Goal: Task Accomplishment & Management: Manage account settings

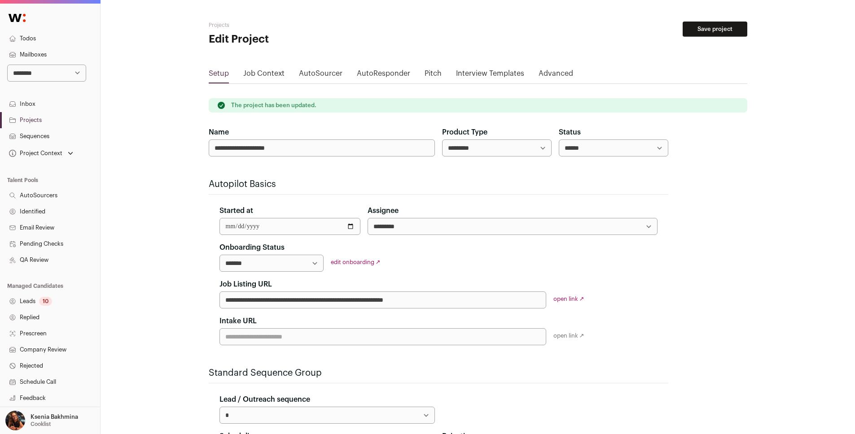
click at [57, 76] on select "**********" at bounding box center [46, 73] width 79 height 17
select select "*****"
click at [7, 65] on select "**********" at bounding box center [46, 73] width 79 height 17
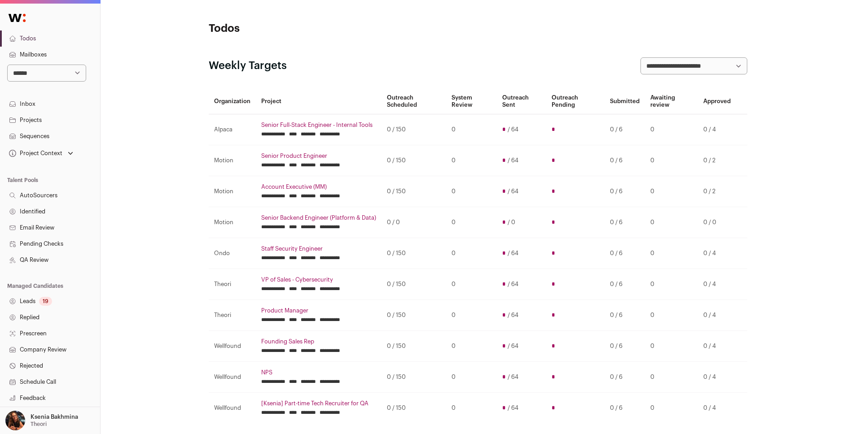
click at [35, 119] on link "Projects" at bounding box center [50, 120] width 100 height 16
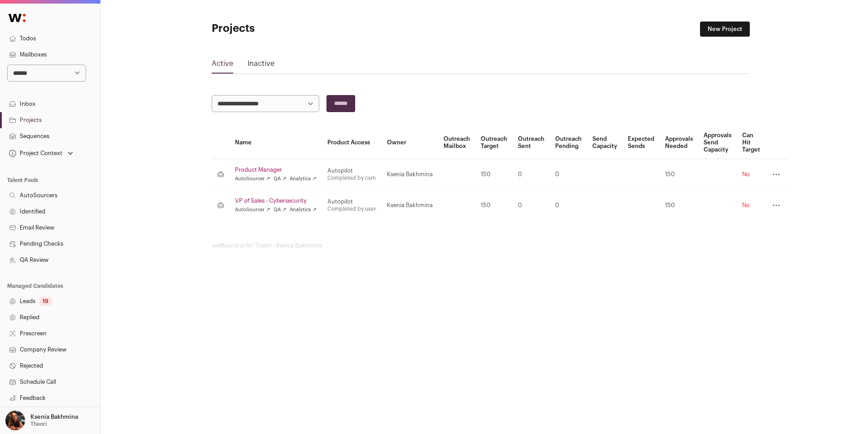
click at [272, 197] on link "VP of Sales - Cybersecurity" at bounding box center [276, 200] width 82 height 7
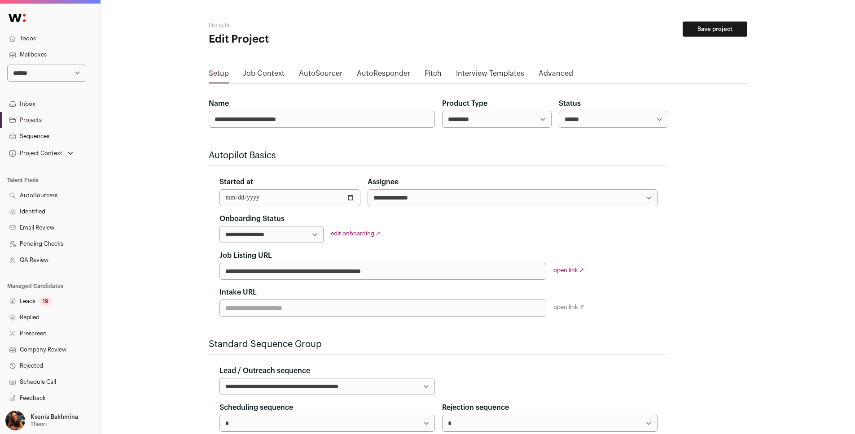
click at [355, 235] on link "edit onboarding ↗" at bounding box center [356, 234] width 50 height 6
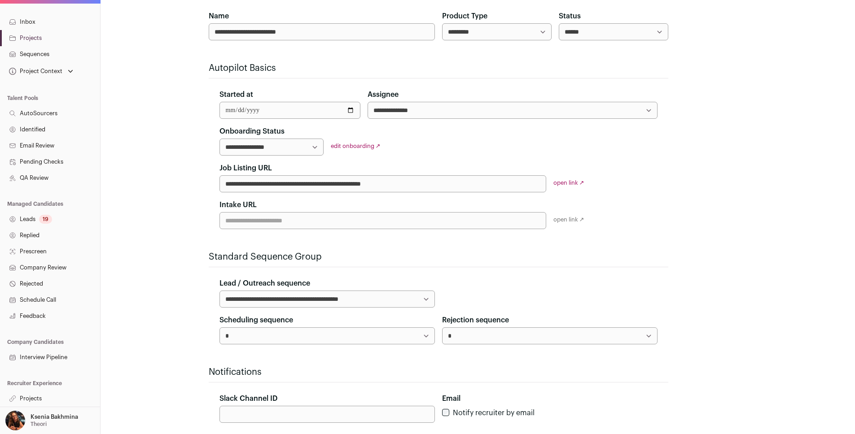
scroll to position [88, 0]
click at [33, 396] on link "Projects" at bounding box center [50, 399] width 100 height 16
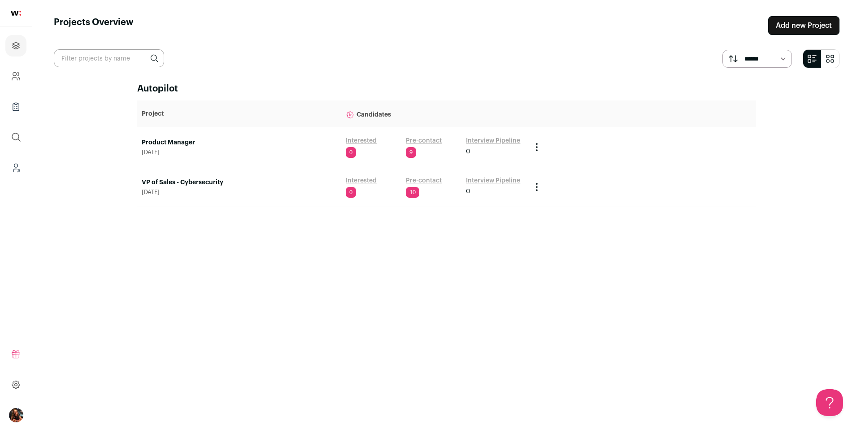
click at [432, 180] on link "Pre-contact" at bounding box center [424, 180] width 36 height 9
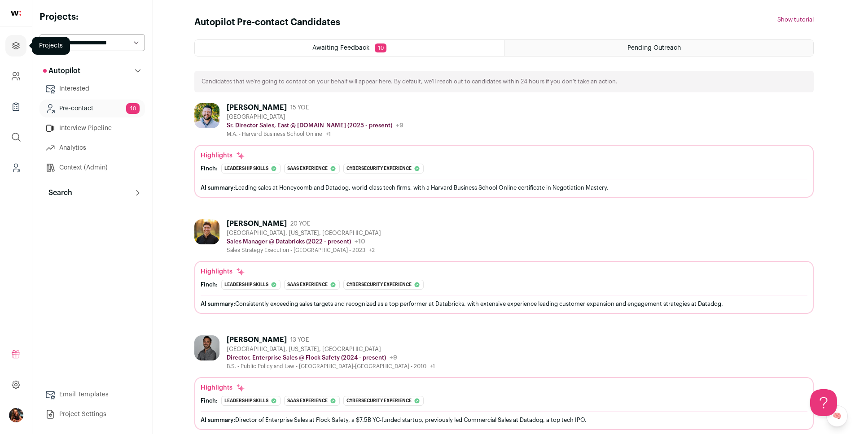
click at [16, 44] on icon "Projects" at bounding box center [16, 45] width 10 height 11
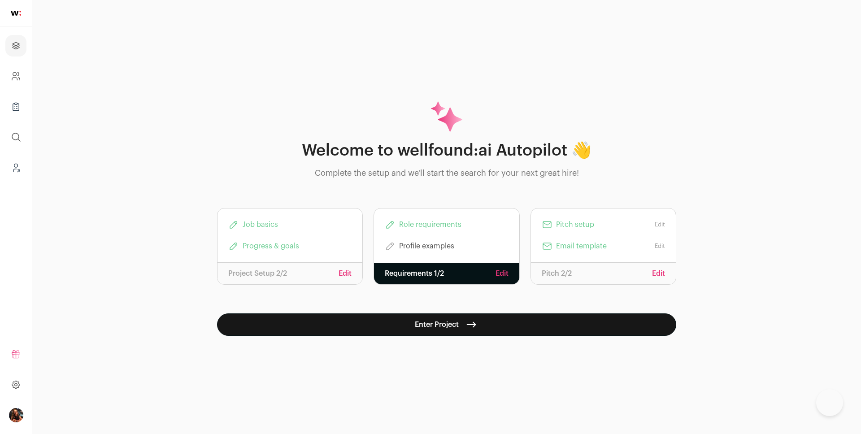
click at [348, 275] on link "Edit" at bounding box center [345, 273] width 13 height 11
click at [652, 272] on link "Edit" at bounding box center [658, 273] width 13 height 11
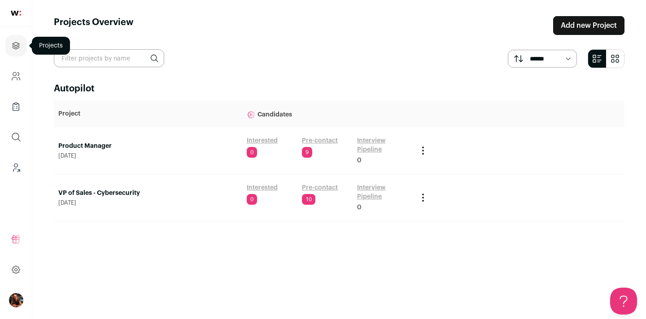
click at [17, 42] on icon "Projects" at bounding box center [16, 45] width 10 height 11
click at [319, 188] on link "Pre-contact" at bounding box center [320, 188] width 36 height 9
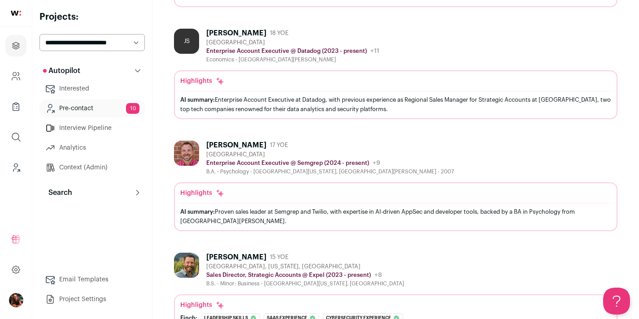
scroll to position [976, 0]
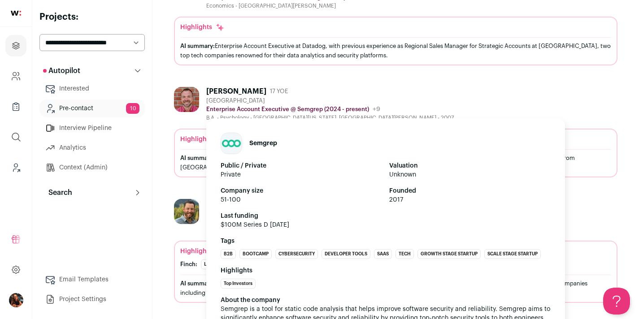
click at [298, 107] on p "Enterprise Account Executive @ Semgrep (2024 - present)" at bounding box center [287, 109] width 163 height 7
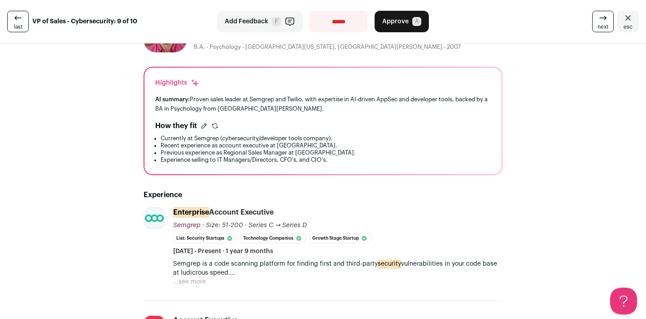
scroll to position [66, 0]
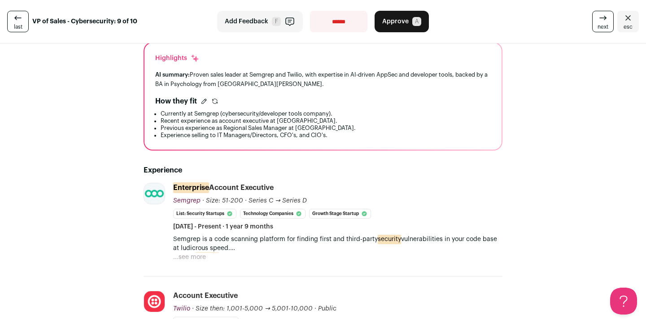
click at [189, 258] on button "...see more" at bounding box center [189, 257] width 33 height 9
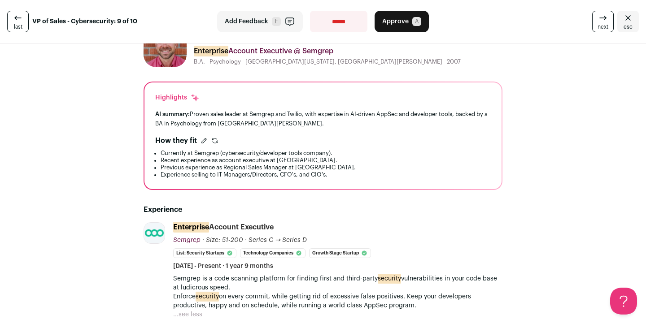
scroll to position [0, 0]
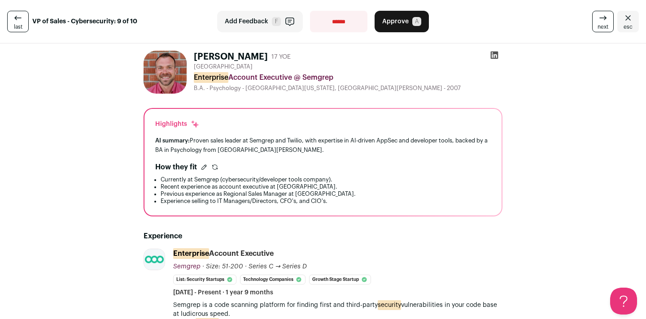
click at [623, 19] on icon "Close" at bounding box center [628, 18] width 11 height 11
click at [625, 18] on icon "Close" at bounding box center [627, 17] width 5 height 5
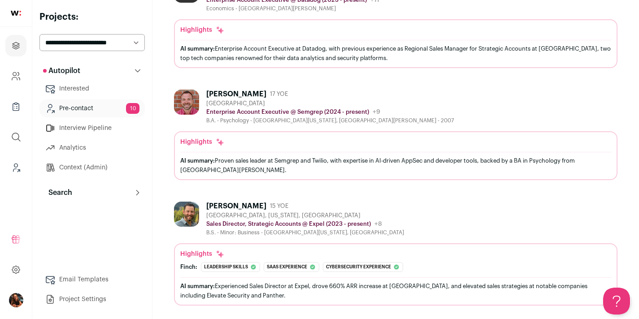
scroll to position [976, 0]
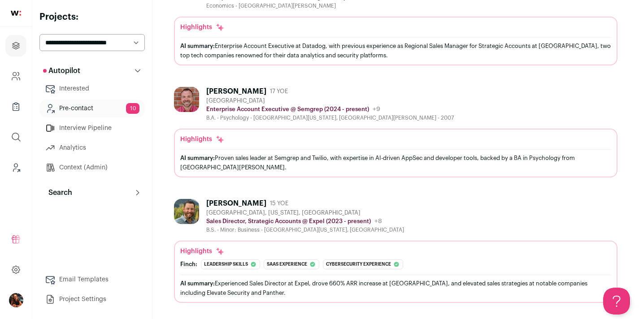
click at [187, 205] on img at bounding box center [186, 211] width 25 height 25
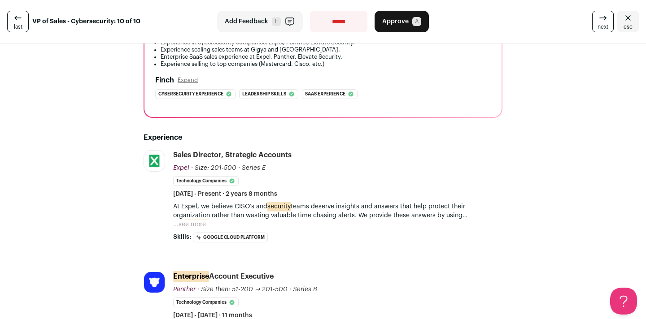
scroll to position [175, 0]
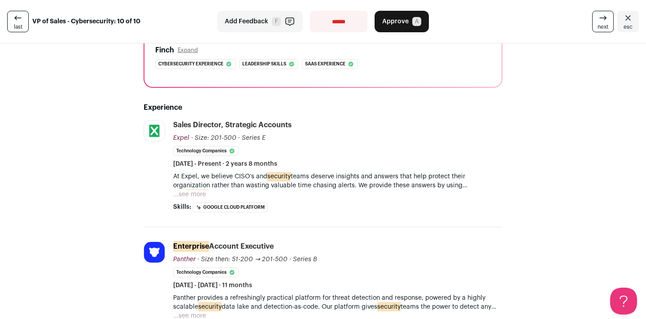
click at [188, 192] on button "...see more" at bounding box center [189, 194] width 33 height 9
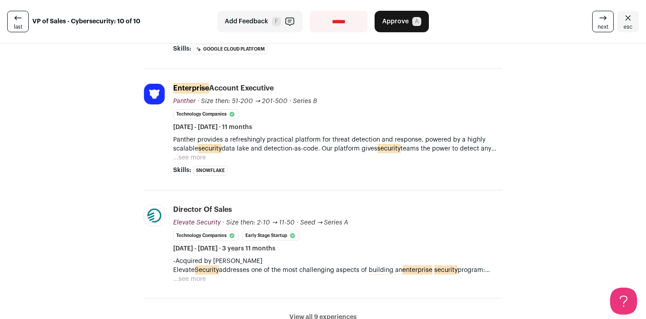
scroll to position [387, 0]
click at [187, 276] on button "...see more" at bounding box center [189, 279] width 33 height 9
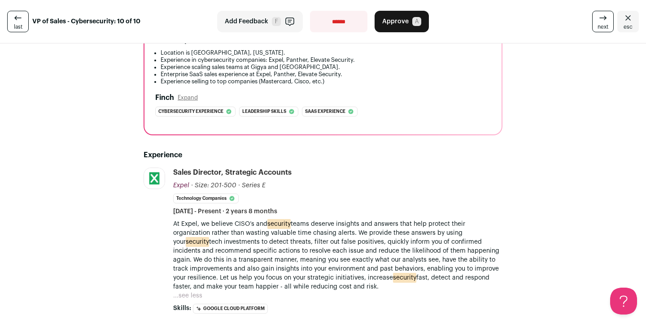
scroll to position [88, 0]
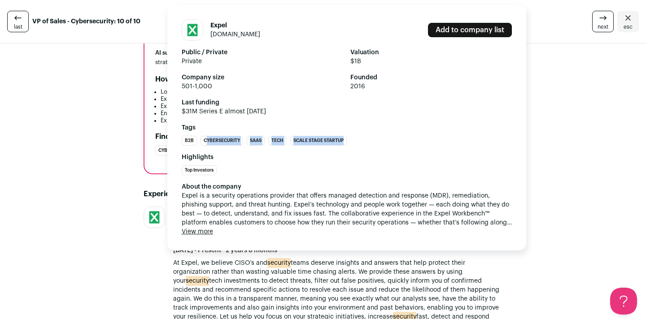
drag, startPoint x: 206, startPoint y: 140, endPoint x: 347, endPoint y: 141, distance: 140.4
click at [347, 141] on ul "B2B Cybersecurity SaaS Tech Scale Stage Startup" at bounding box center [347, 141] width 330 height 10
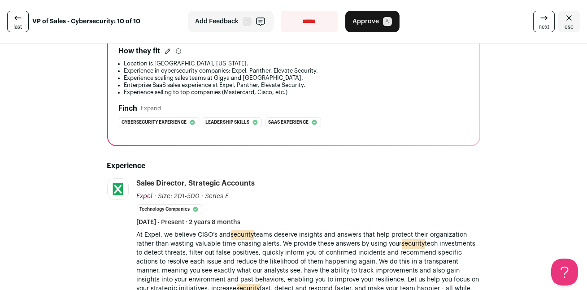
scroll to position [0, 0]
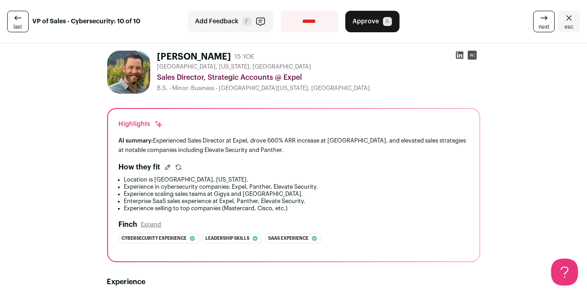
click at [564, 20] on icon "Close" at bounding box center [569, 18] width 11 height 11
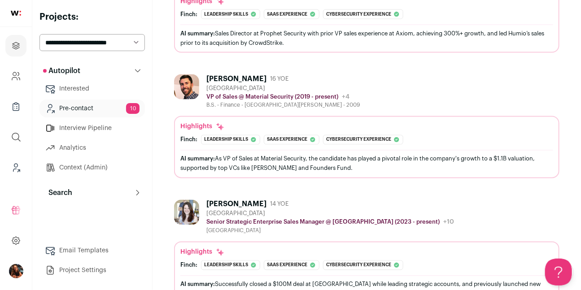
scroll to position [671, 0]
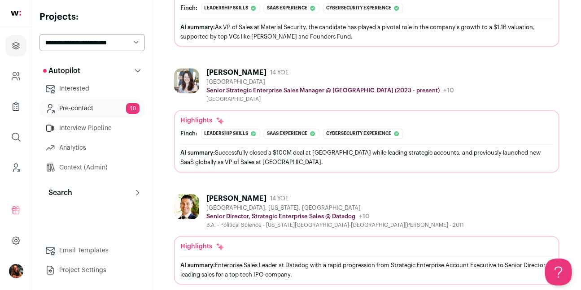
click at [210, 70] on div "[PERSON_NAME]" at bounding box center [236, 72] width 60 height 9
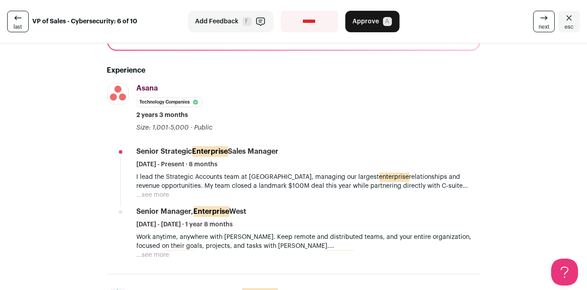
scroll to position [214, 0]
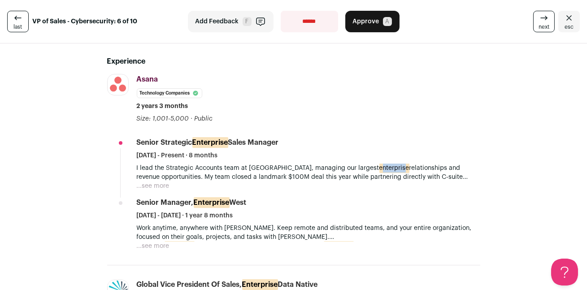
drag, startPoint x: 334, startPoint y: 168, endPoint x: 355, endPoint y: 172, distance: 21.4
click at [380, 172] on mark "enterprise" at bounding box center [395, 168] width 30 height 10
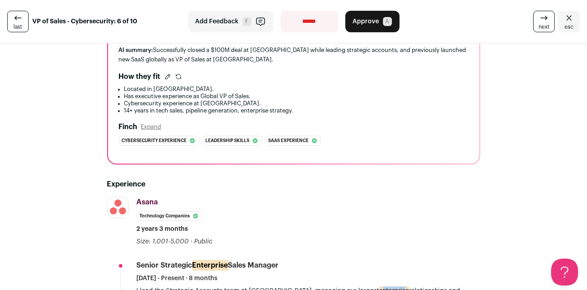
scroll to position [0, 0]
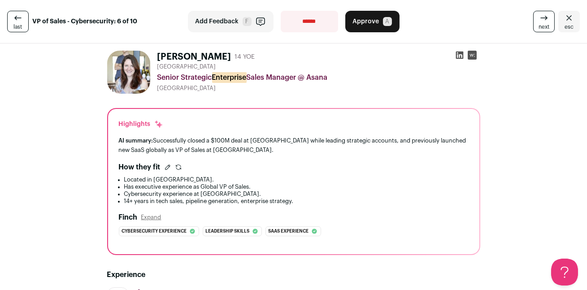
drag, startPoint x: 151, startPoint y: 66, endPoint x: 232, endPoint y: 70, distance: 81.8
click at [232, 70] on div "[PERSON_NAME] 14 YOE [GEOGRAPHIC_DATA] Senior Strategic Enterprise Sales Manage…" at bounding box center [293, 72] width 373 height 43
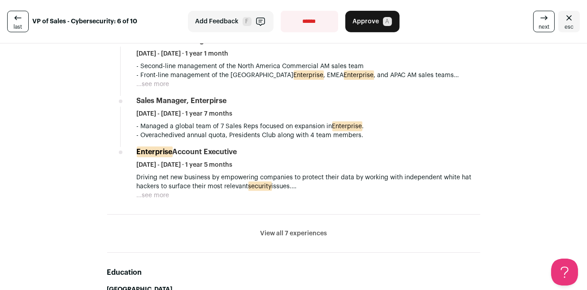
scroll to position [791, 0]
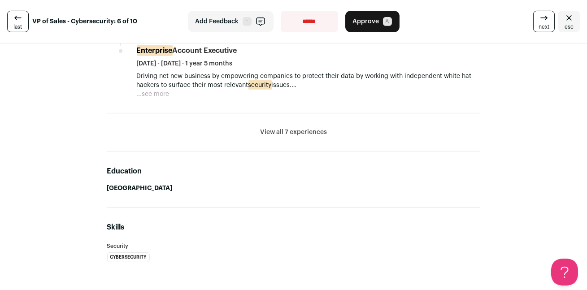
click at [324, 132] on li "View all 7 experiences View less" at bounding box center [293, 133] width 373 height 38
click at [317, 132] on button "View all 7 experiences" at bounding box center [293, 132] width 67 height 9
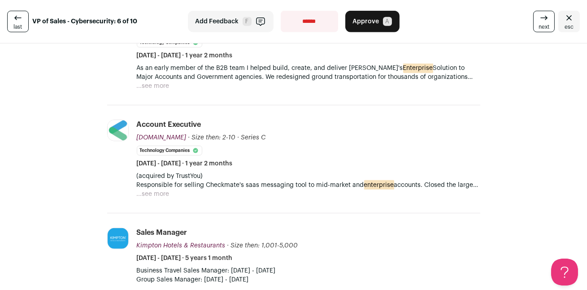
scroll to position [909, 0]
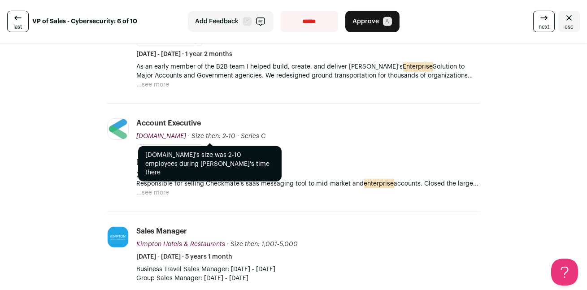
click at [210, 137] on span "· Size then: 2-10" at bounding box center [212, 136] width 48 height 6
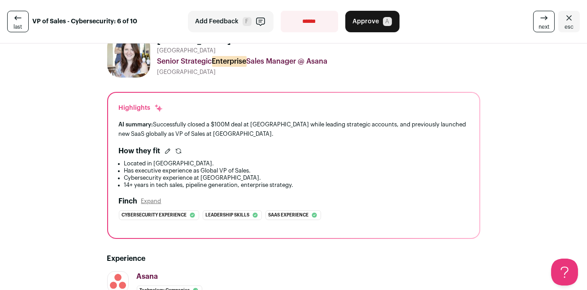
scroll to position [0, 0]
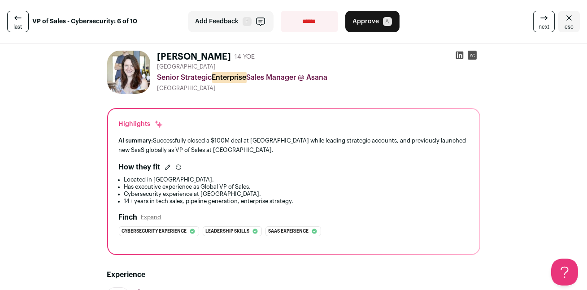
click at [565, 16] on icon "Close" at bounding box center [569, 18] width 11 height 11
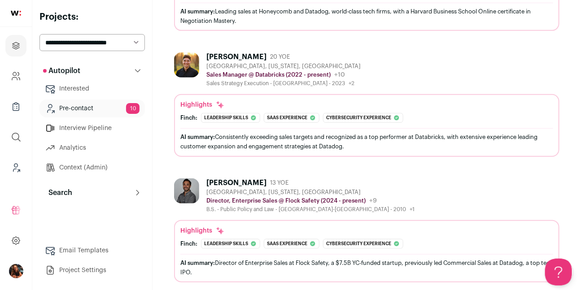
scroll to position [187, 0]
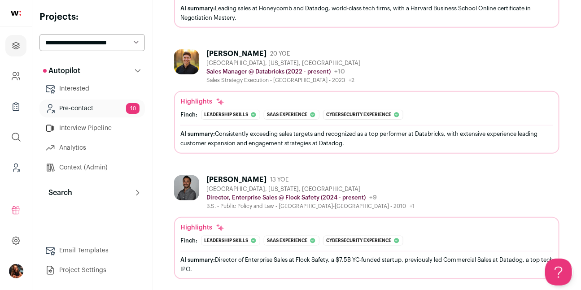
click at [225, 53] on div "[PERSON_NAME]" at bounding box center [236, 53] width 60 height 9
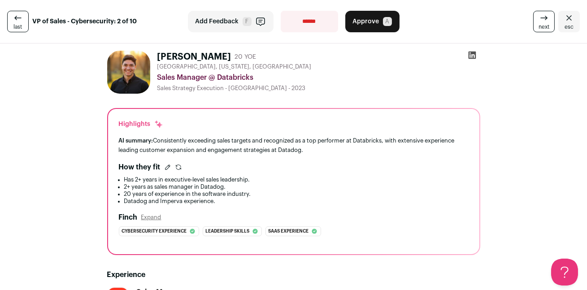
click at [564, 17] on icon "Close" at bounding box center [569, 18] width 11 height 11
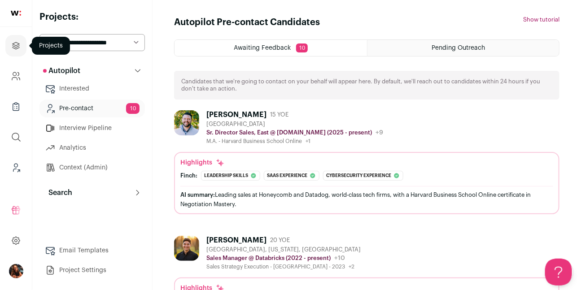
click at [19, 45] on icon "Projects" at bounding box center [16, 45] width 7 height 7
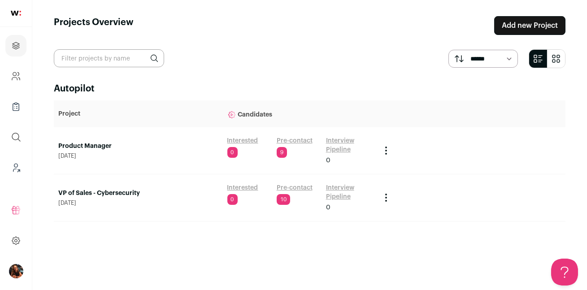
click at [285, 139] on link "Pre-contact" at bounding box center [295, 140] width 36 height 9
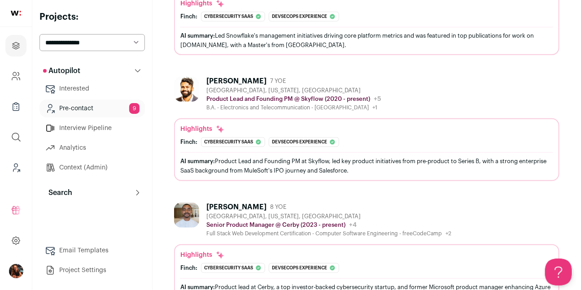
scroll to position [162, 0]
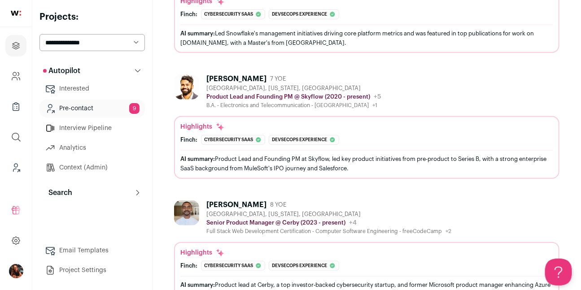
click at [217, 79] on div "Ashley Jose" at bounding box center [236, 78] width 60 height 9
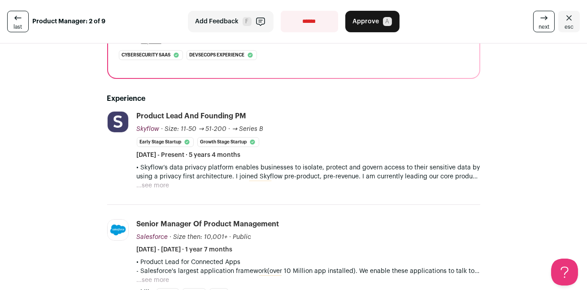
scroll to position [183, 0]
click at [161, 185] on button "...see more" at bounding box center [153, 186] width 33 height 9
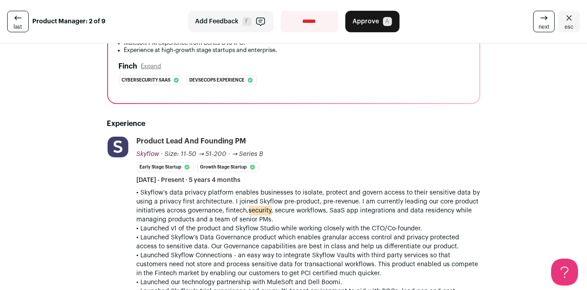
scroll to position [171, 0]
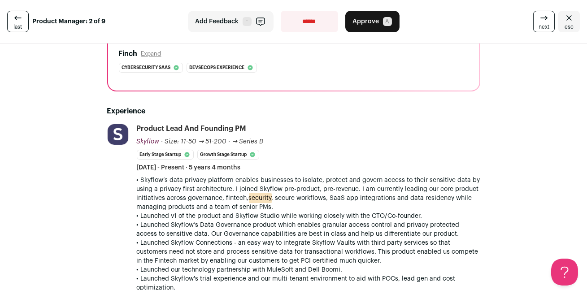
click at [564, 20] on icon "Close" at bounding box center [569, 18] width 11 height 11
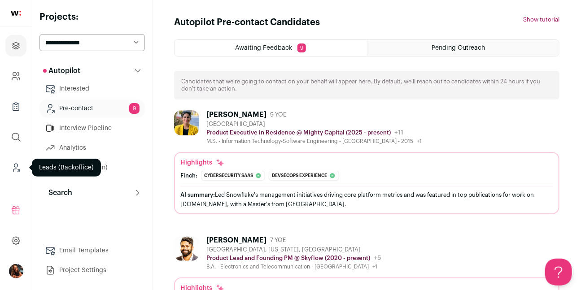
click at [14, 164] on icon "Leads (Backoffice)" at bounding box center [16, 167] width 10 height 11
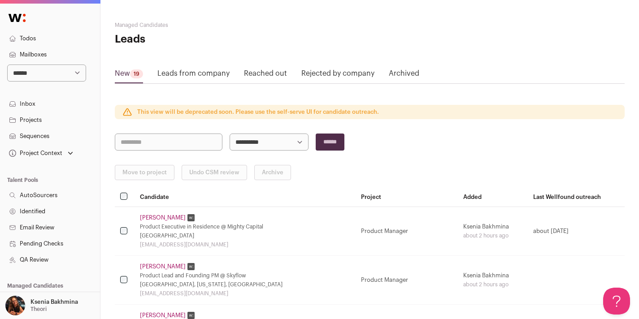
click at [63, 74] on select "**********" at bounding box center [46, 73] width 79 height 17
select select "*****"
click at [7, 65] on select "**********" at bounding box center [46, 73] width 79 height 17
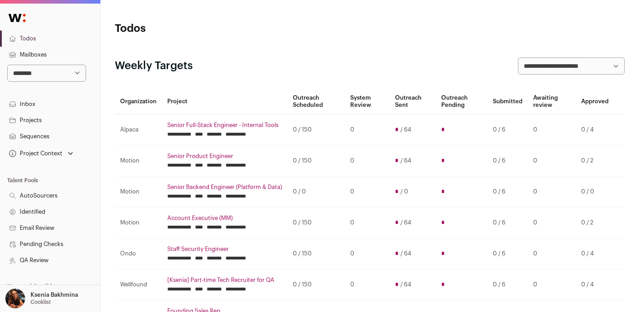
click at [52, 112] on link "Inbox" at bounding box center [50, 104] width 100 height 16
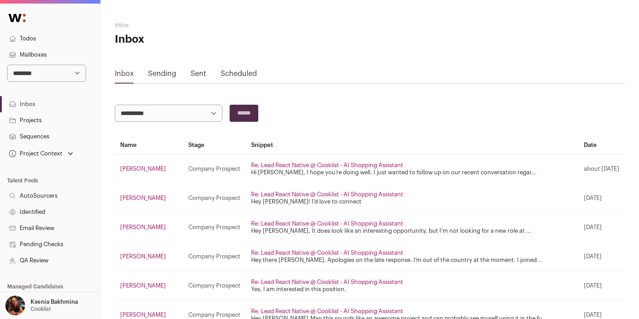
click at [48, 117] on link "Projects" at bounding box center [50, 120] width 100 height 16
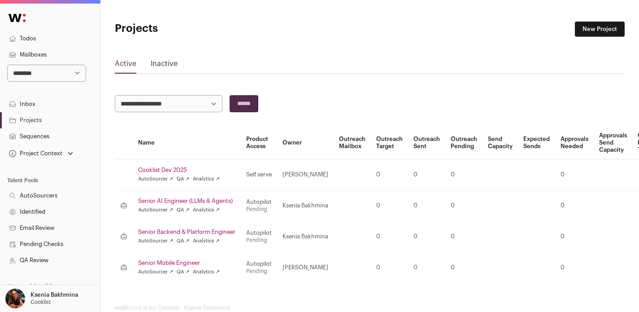
click at [172, 264] on link "Senior Mobile Engineer" at bounding box center [186, 262] width 97 height 7
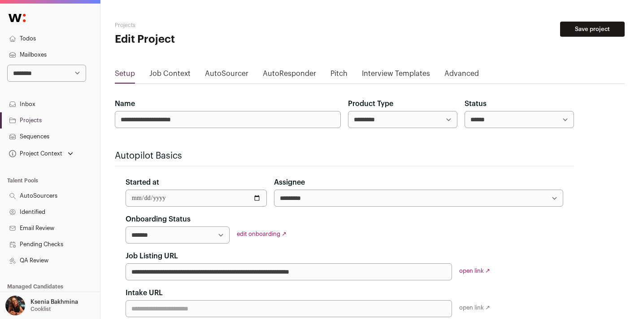
click at [218, 237] on select "**********" at bounding box center [178, 234] width 104 height 17
select select "**********"
click at [126, 226] on select "**********" at bounding box center [178, 234] width 104 height 17
click at [584, 31] on button "Save project" at bounding box center [592, 29] width 65 height 15
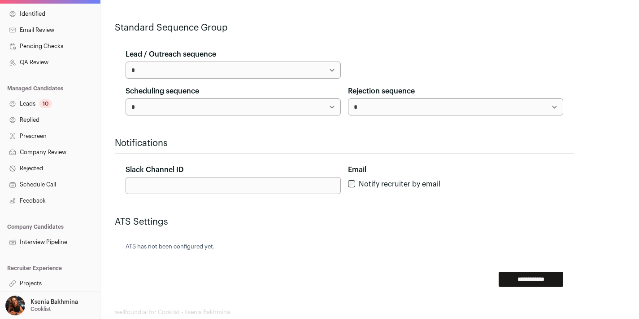
scroll to position [348, 0]
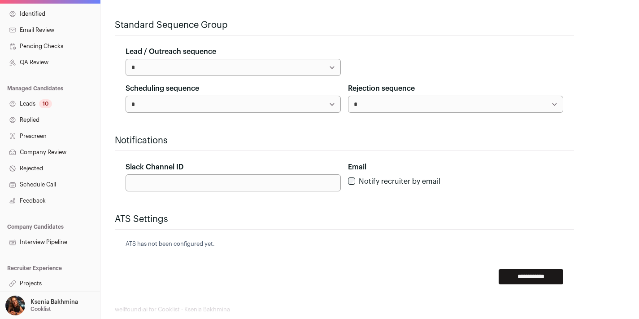
click at [46, 280] on link "Projects" at bounding box center [50, 283] width 100 height 16
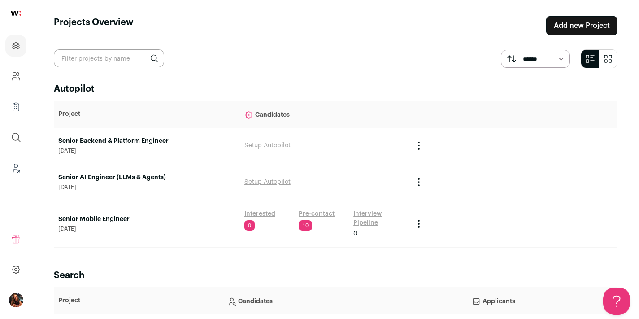
scroll to position [64, 0]
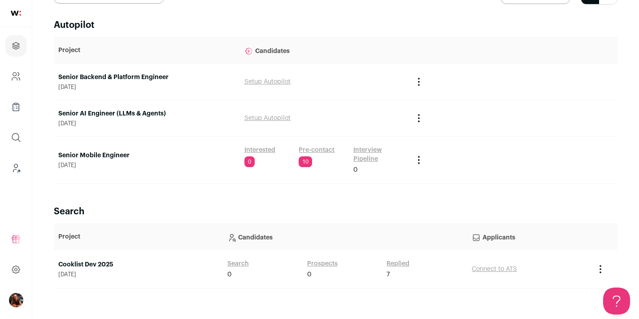
click at [311, 152] on link "Pre-contact" at bounding box center [317, 149] width 36 height 9
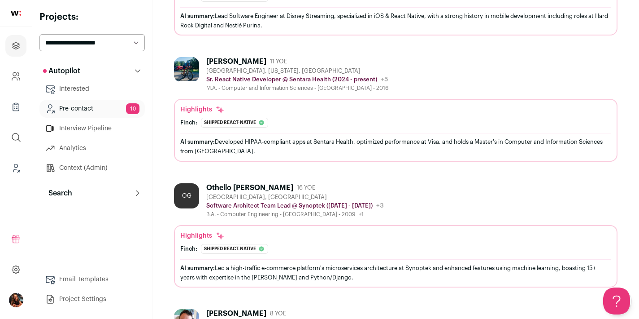
scroll to position [354, 0]
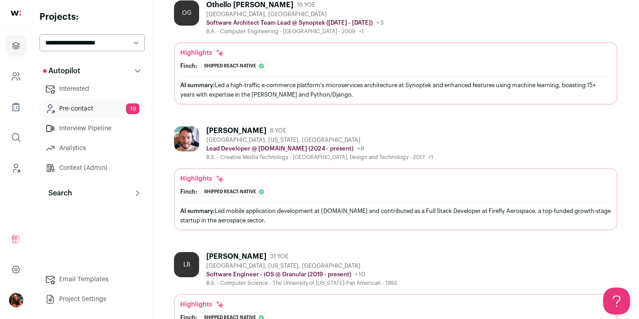
click at [230, 127] on div "Mark Murphy" at bounding box center [236, 130] width 60 height 9
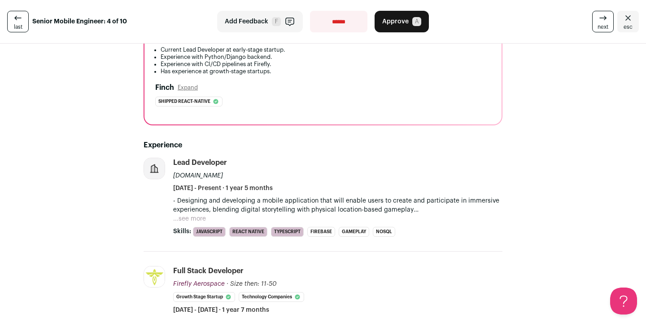
scroll to position [228, 0]
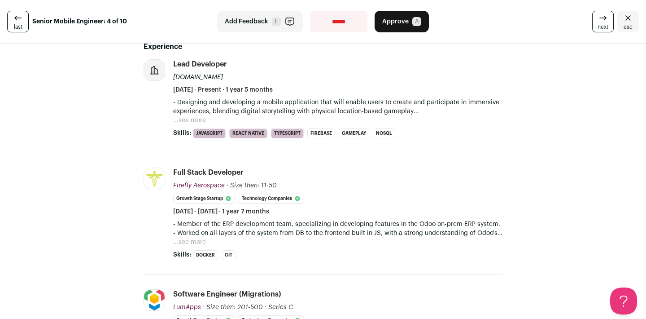
click at [181, 122] on button "...see more" at bounding box center [189, 120] width 33 height 9
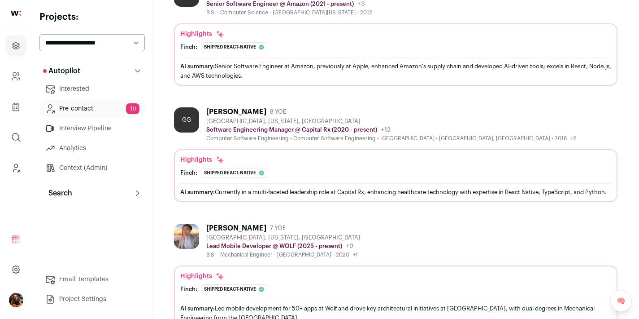
scroll to position [1036, 0]
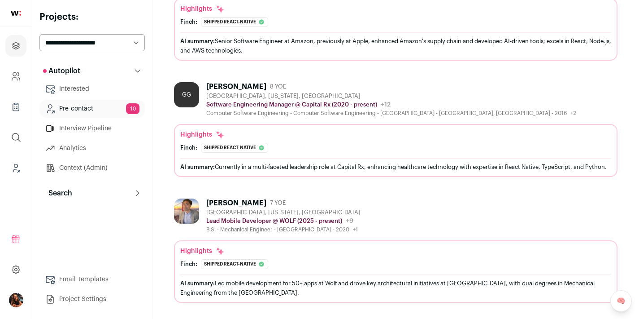
click at [234, 82] on div "Garan Guillory" at bounding box center [236, 86] width 60 height 9
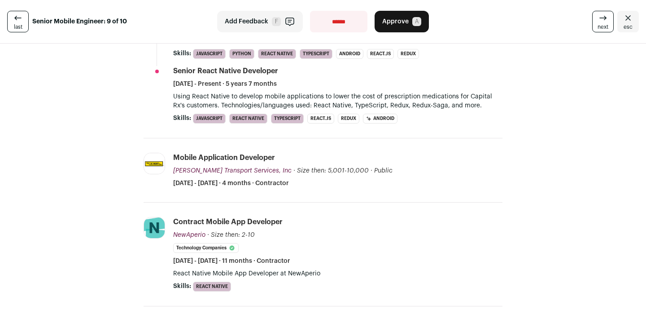
scroll to position [494, 0]
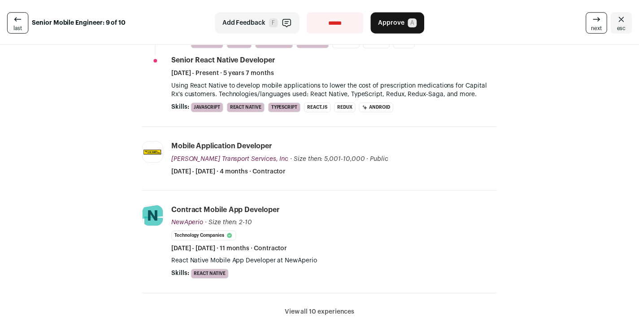
scroll to position [1036, 0]
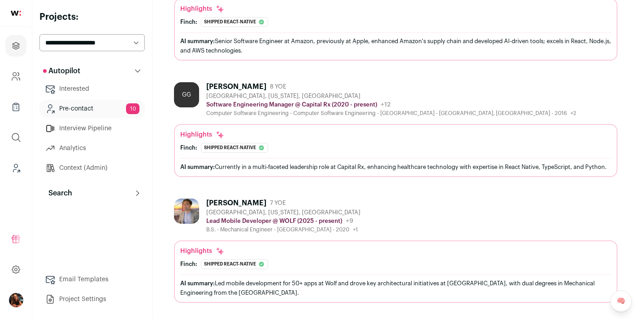
click at [227, 202] on div "[PERSON_NAME]" at bounding box center [236, 202] width 60 height 9
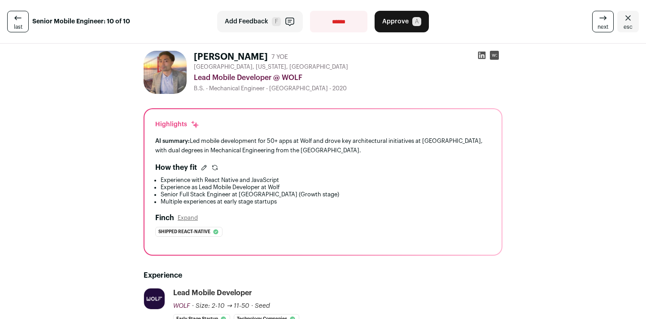
click at [474, 53] on div at bounding box center [488, 57] width 29 height 13
click at [477, 53] on icon at bounding box center [481, 55] width 9 height 9
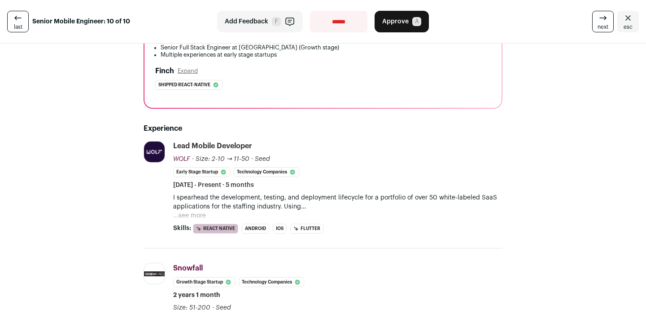
scroll to position [153, 0]
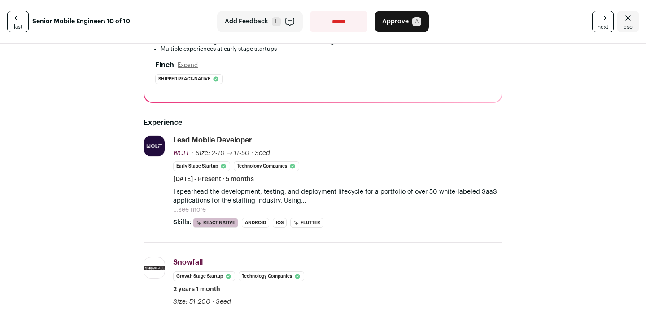
click at [625, 16] on icon "Close" at bounding box center [627, 17] width 5 height 5
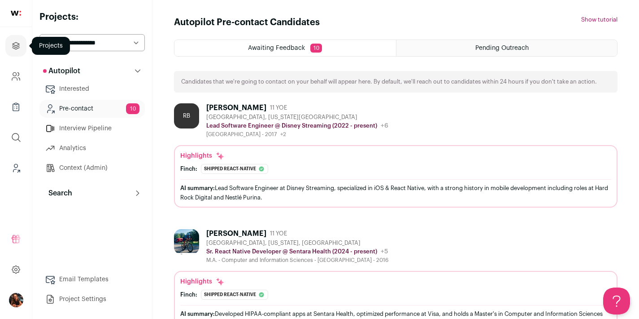
click at [15, 50] on icon "Projects" at bounding box center [16, 45] width 10 height 11
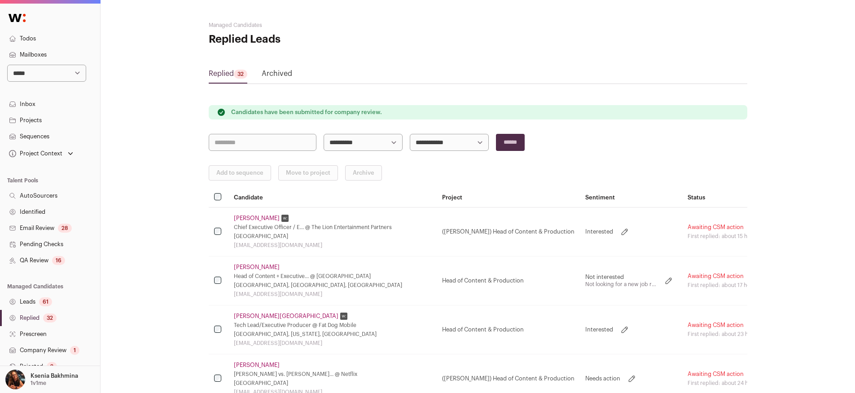
scroll to position [72, 0]
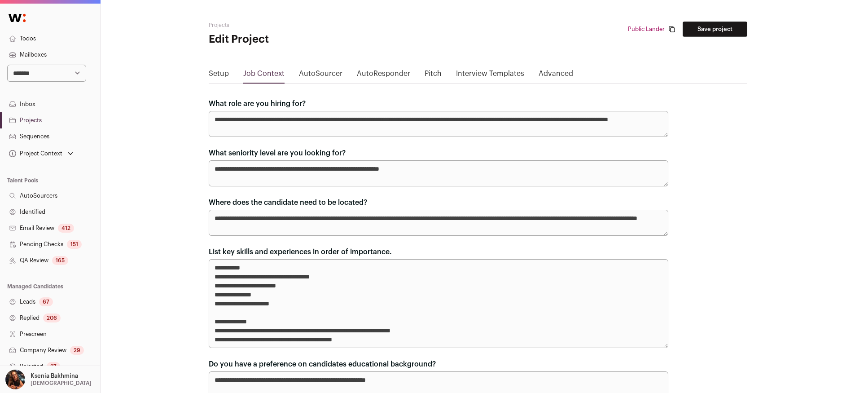
click at [58, 77] on select "**********" at bounding box center [46, 73] width 79 height 17
select select "*****"
click at [7, 65] on select "**********" at bounding box center [46, 73] width 79 height 17
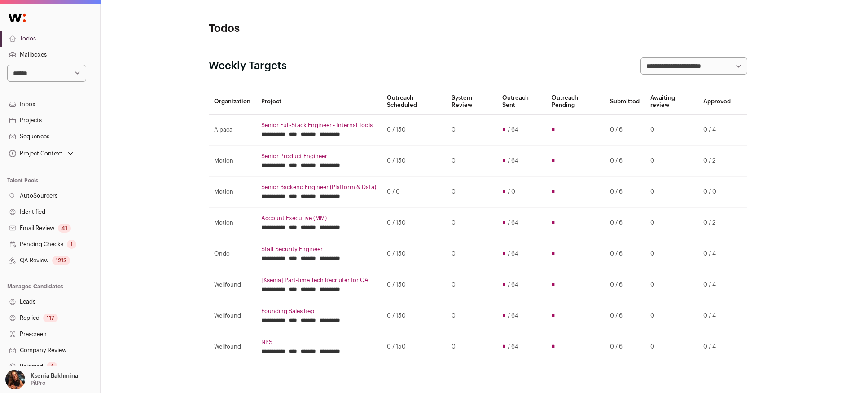
click at [30, 315] on link "Replied 117" at bounding box center [50, 318] width 100 height 16
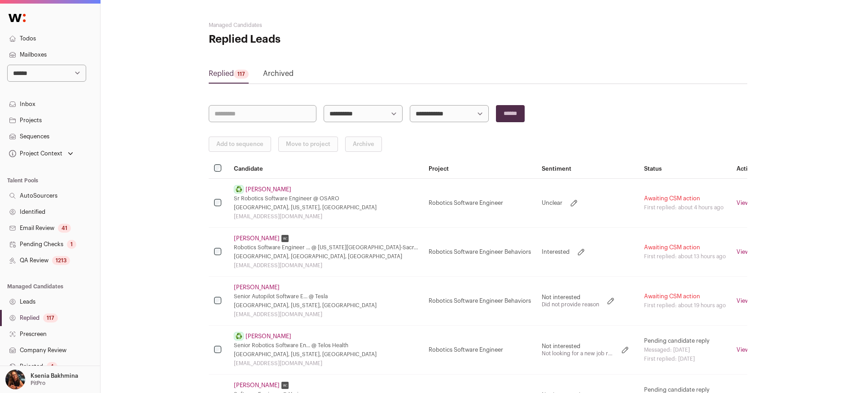
click at [257, 190] on link "Narendar Sriram" at bounding box center [268, 189] width 46 height 7
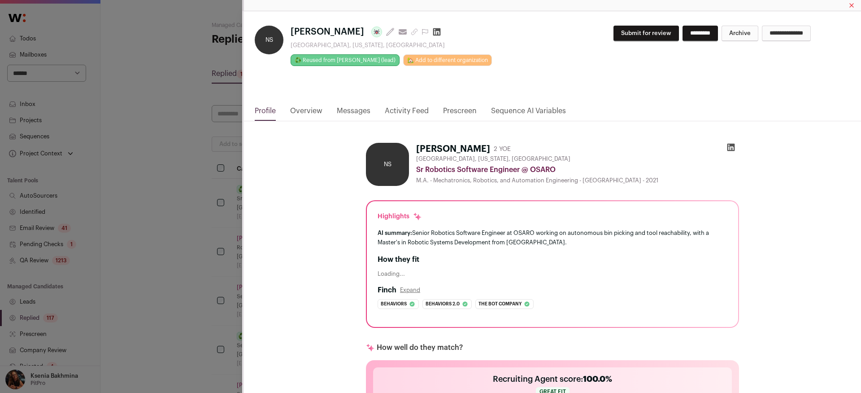
click at [346, 117] on link "Messages" at bounding box center [354, 112] width 34 height 15
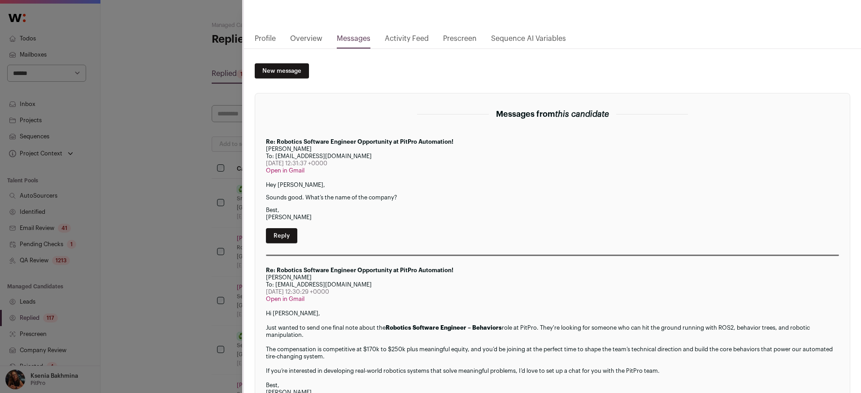
scroll to position [80, 0]
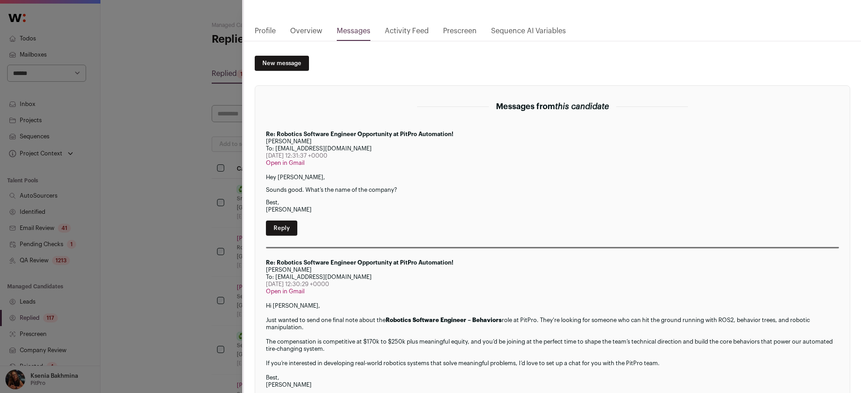
click at [219, 214] on div "NS Narendar Sriram Last update: 14 days ago View most recent conversation in Fr…" at bounding box center [430, 196] width 861 height 393
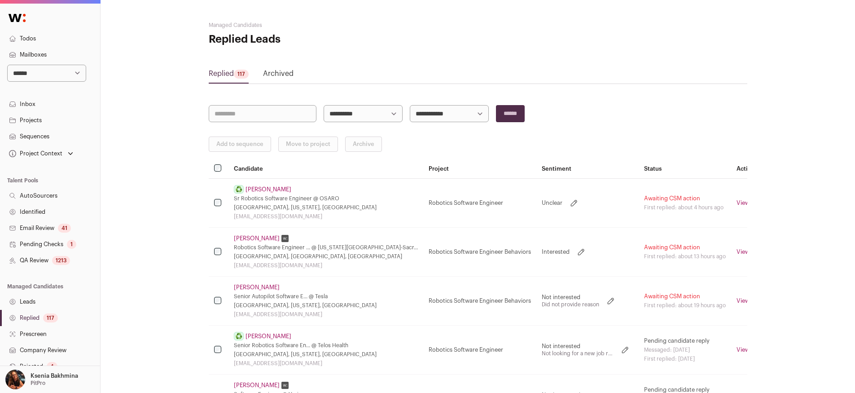
click at [260, 237] on link "Neelkumar Ahir" at bounding box center [257, 238] width 46 height 7
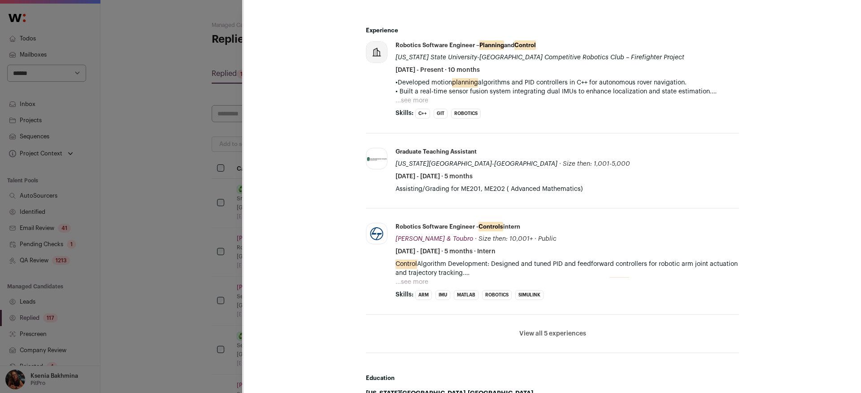
scroll to position [495, 0]
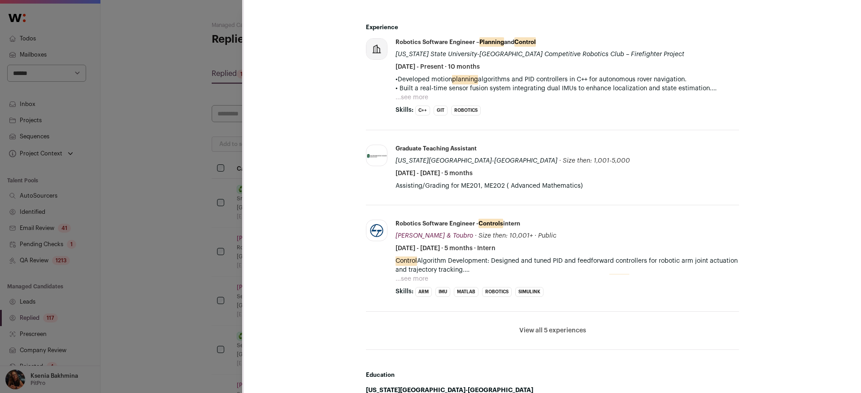
click at [549, 326] on button "View all 5 experiences" at bounding box center [553, 330] width 67 height 9
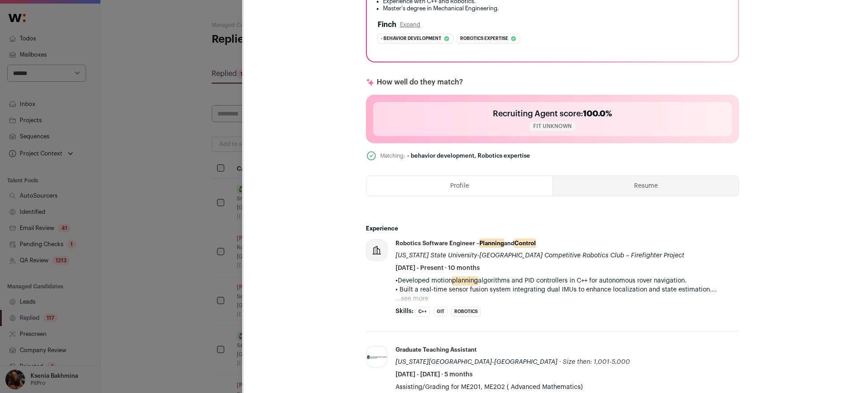
scroll to position [289, 0]
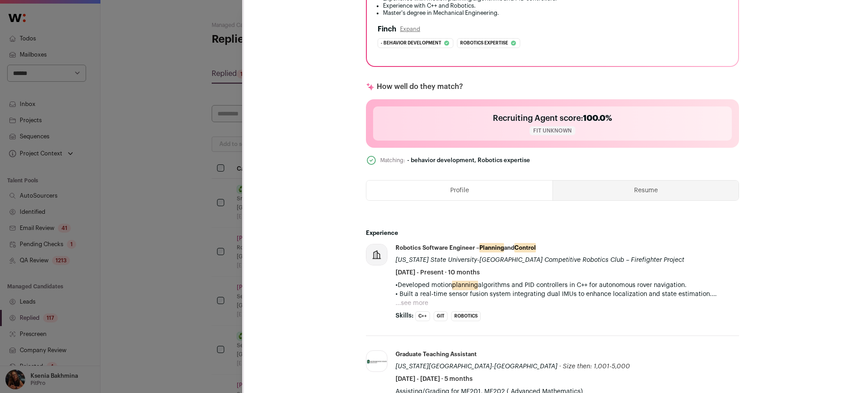
click at [413, 301] on button "...see more" at bounding box center [412, 302] width 33 height 9
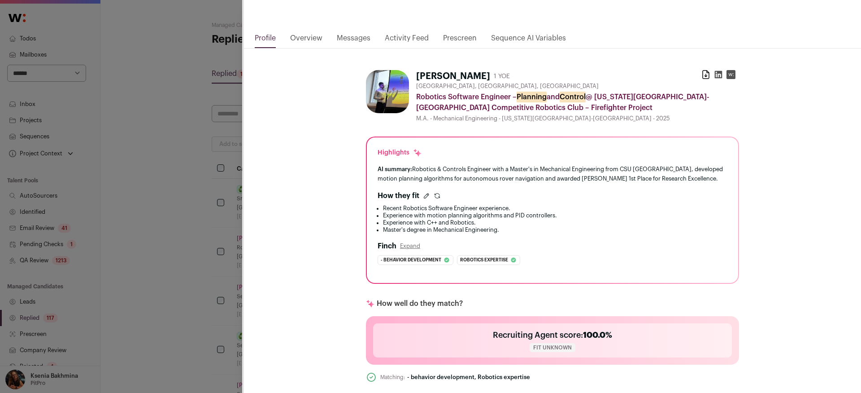
scroll to position [72, 0]
click at [350, 33] on link "Messages" at bounding box center [354, 40] width 34 height 15
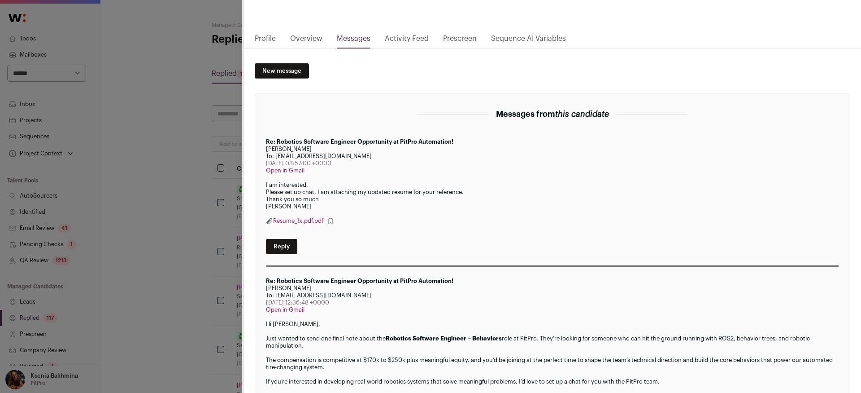
click at [298, 38] on link "Overview" at bounding box center [306, 40] width 32 height 15
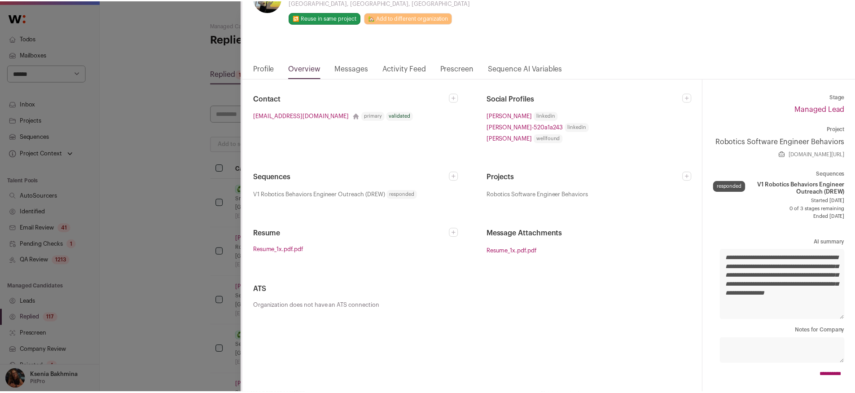
scroll to position [0, 0]
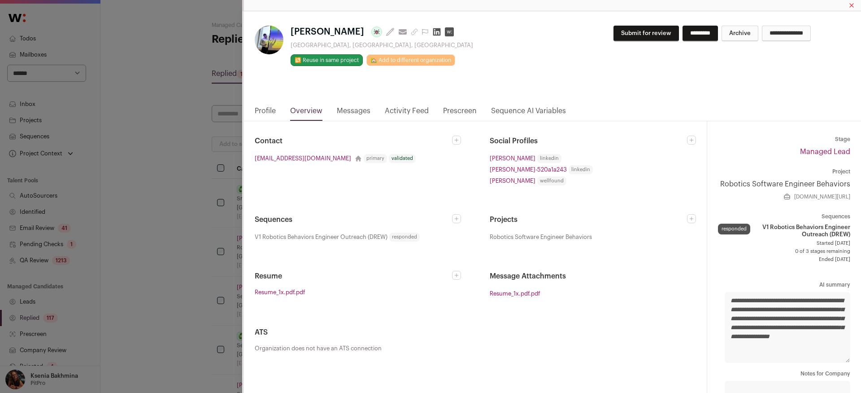
click at [254, 109] on nav "Profile Overview Messages Activity Feed Prescreen Sequence AI Variables" at bounding box center [552, 113] width 617 height 16
click at [257, 110] on link "Profile" at bounding box center [265, 112] width 21 height 15
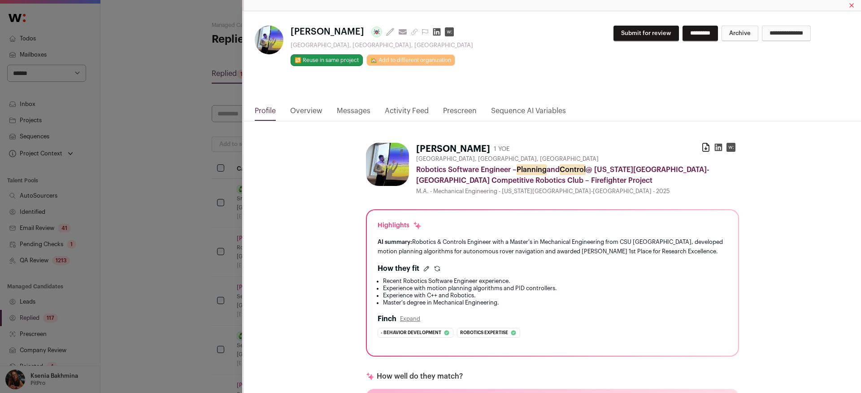
click at [632, 33] on button "Submit for review" at bounding box center [647, 34] width 66 height 16
click at [715, 146] on icon "Close modal via background" at bounding box center [719, 148] width 8 height 8
click at [793, 30] on input "******" at bounding box center [797, 34] width 29 height 16
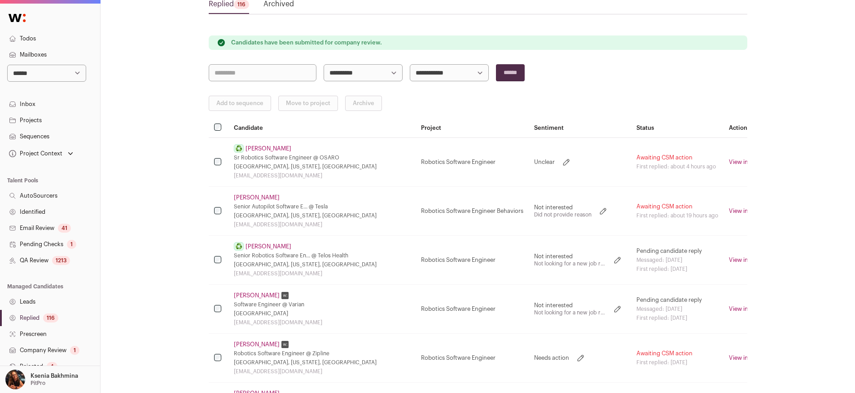
scroll to position [80, 0]
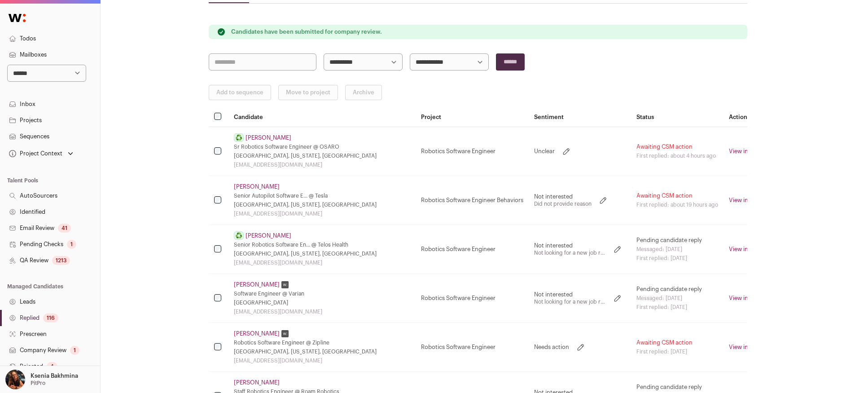
click at [266, 140] on link "Narendar Sriram" at bounding box center [268, 137] width 46 height 7
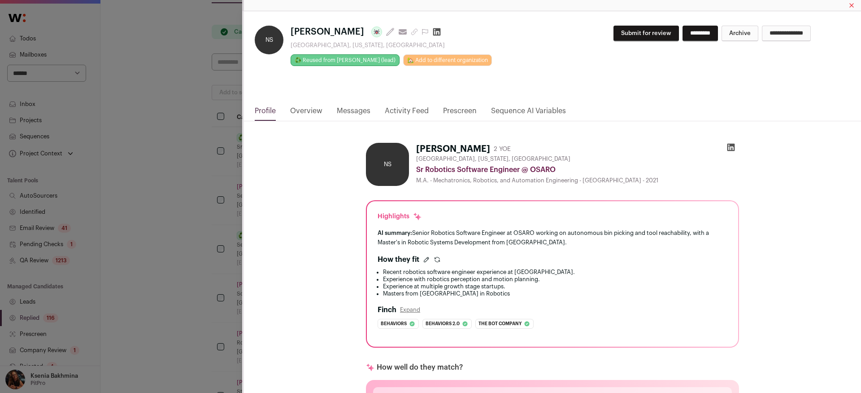
click at [188, 125] on div "NS Narendar Sriram Last update: 14 days ago View most recent conversation in Fr…" at bounding box center [430, 196] width 861 height 393
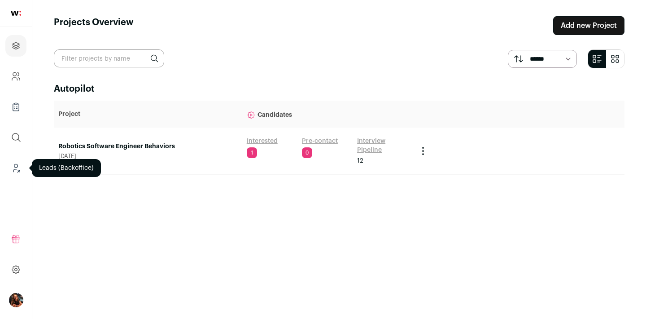
click at [15, 166] on icon "Leads (Backoffice)" at bounding box center [16, 167] width 10 height 11
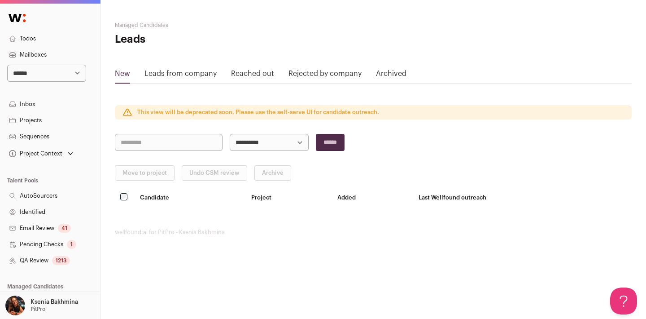
click at [35, 71] on select "**********" at bounding box center [46, 73] width 79 height 17
select select "*****"
click at [7, 65] on select "**********" at bounding box center [46, 73] width 79 height 17
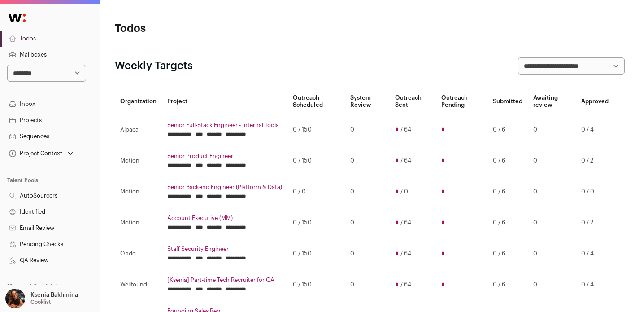
click at [30, 114] on link "Projects" at bounding box center [50, 120] width 100 height 16
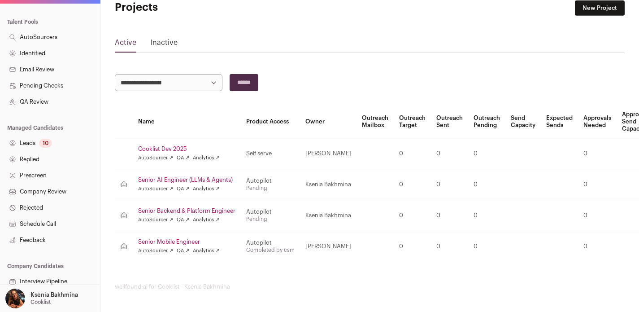
scroll to position [205, 0]
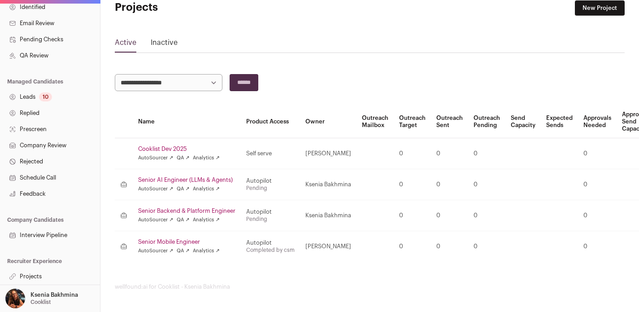
click at [40, 279] on link "Projects" at bounding box center [50, 276] width 100 height 16
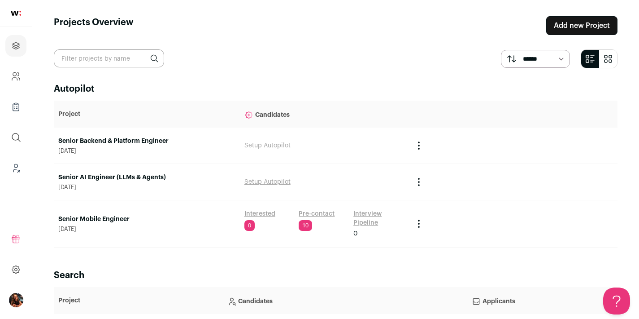
click at [254, 213] on link "Interested" at bounding box center [260, 213] width 31 height 9
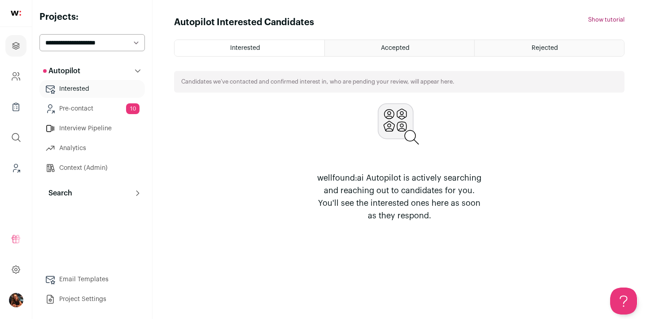
click at [92, 109] on link "Pre-contact 10" at bounding box center [91, 109] width 105 height 18
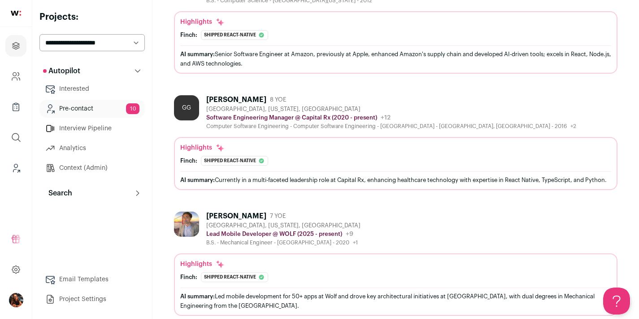
scroll to position [1036, 0]
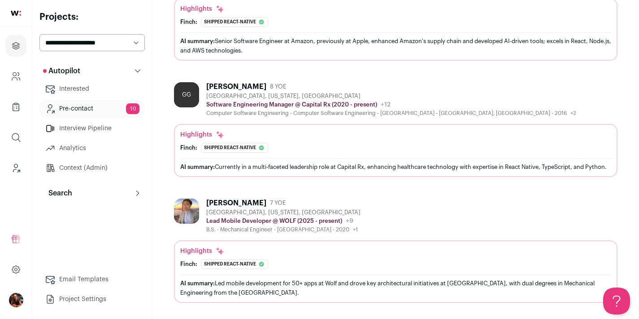
click at [225, 201] on div "[PERSON_NAME]" at bounding box center [236, 202] width 60 height 9
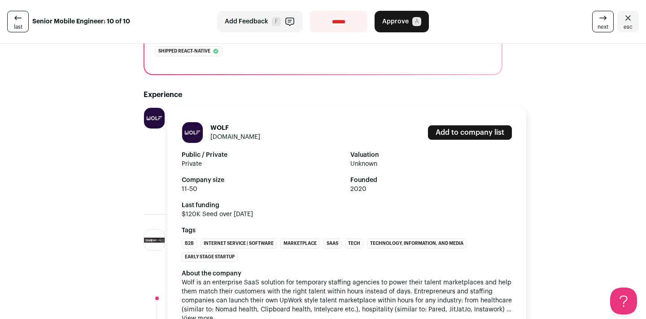
scroll to position [224, 0]
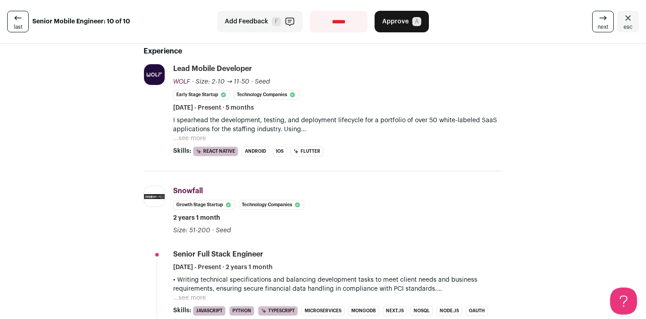
click at [183, 138] on button "...see more" at bounding box center [189, 138] width 33 height 9
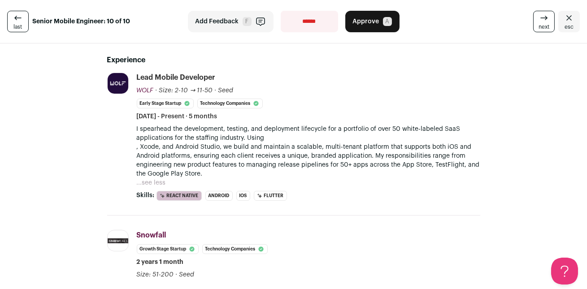
scroll to position [220, 0]
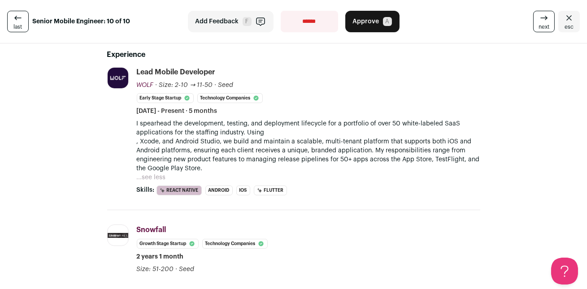
click at [567, 18] on icon "Close" at bounding box center [569, 17] width 5 height 5
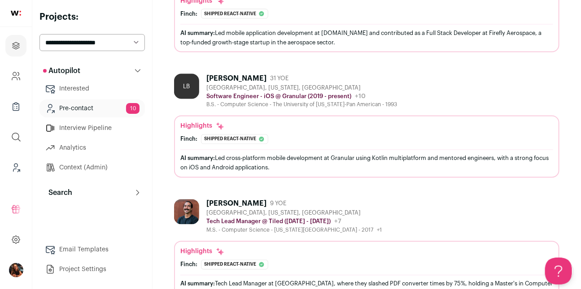
scroll to position [545, 0]
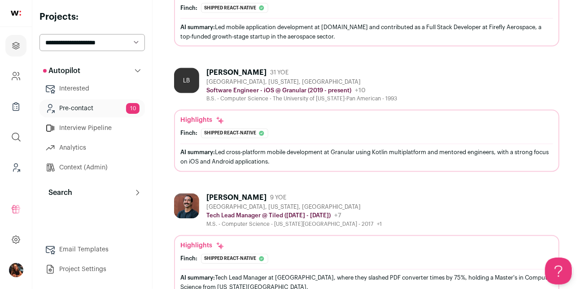
click at [232, 70] on div "[PERSON_NAME]" at bounding box center [236, 72] width 60 height 9
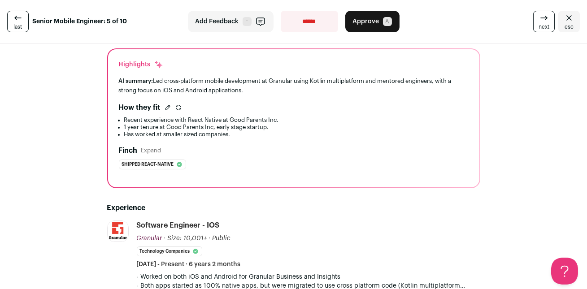
scroll to position [61, 0]
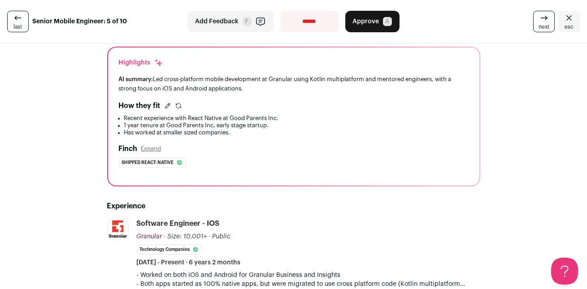
click at [564, 17] on icon "Close" at bounding box center [569, 18] width 11 height 11
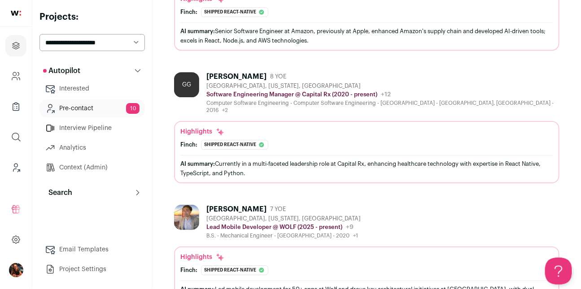
scroll to position [1069, 0]
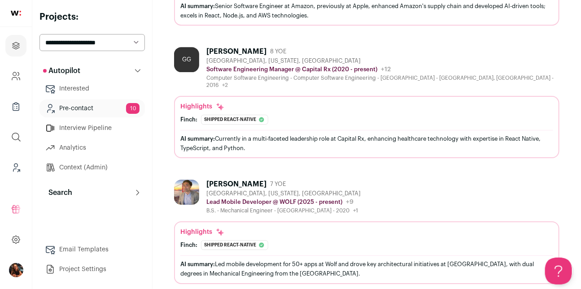
click at [243, 180] on div "[PERSON_NAME]" at bounding box center [236, 184] width 60 height 9
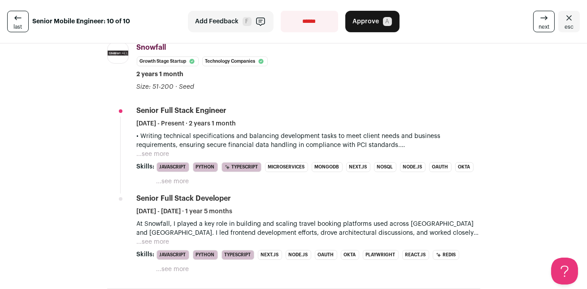
scroll to position [413, 0]
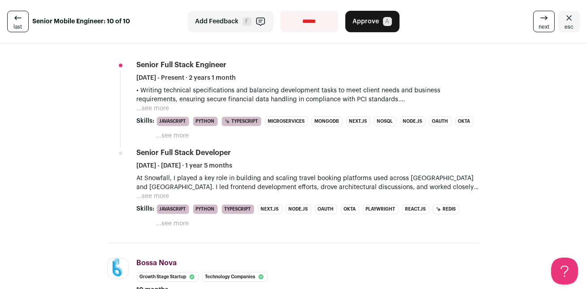
click at [153, 105] on button "...see more" at bounding box center [153, 108] width 33 height 9
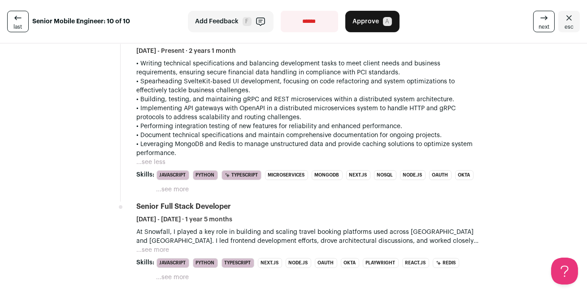
scroll to position [440, 0]
click at [159, 246] on button "...see more" at bounding box center [153, 250] width 33 height 9
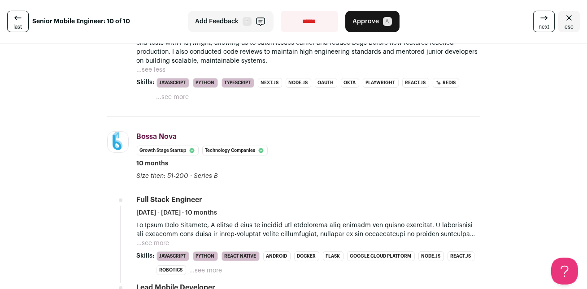
scroll to position [767, 0]
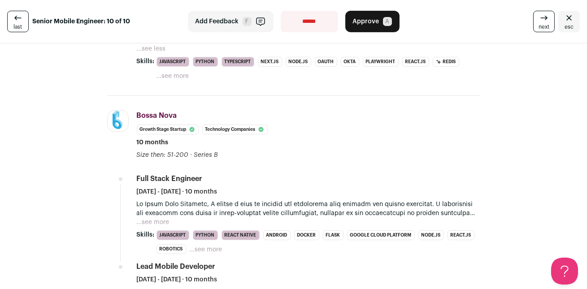
click at [158, 218] on button "...see more" at bounding box center [153, 222] width 33 height 9
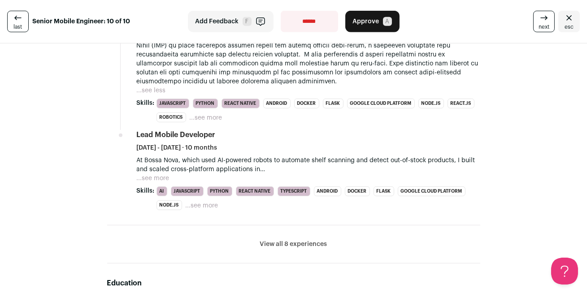
scroll to position [900, 0]
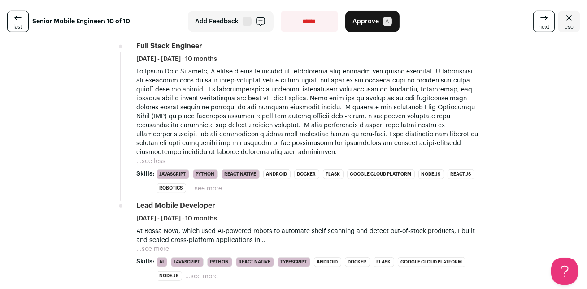
click at [150, 245] on button "...see more" at bounding box center [153, 249] width 33 height 9
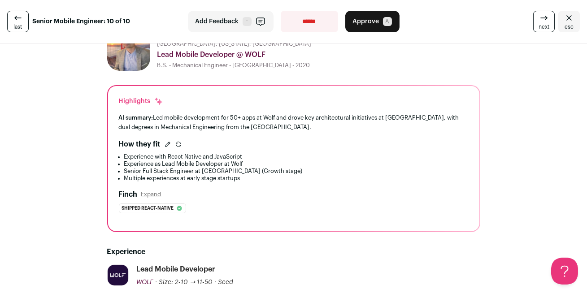
scroll to position [6, 0]
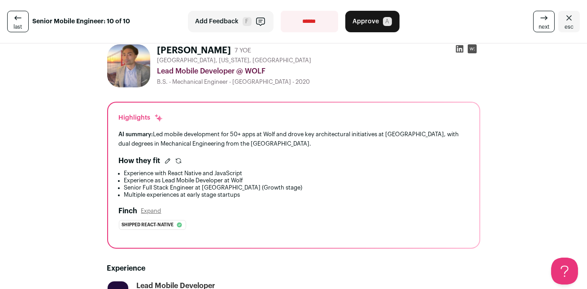
click at [564, 16] on icon "Close" at bounding box center [569, 18] width 11 height 11
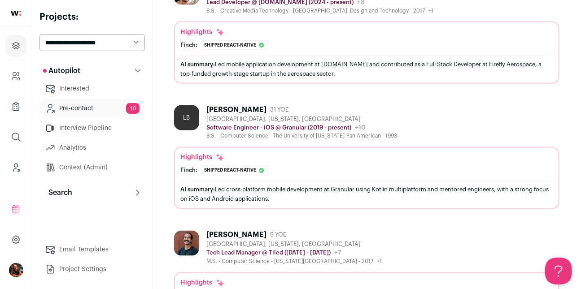
scroll to position [404, 0]
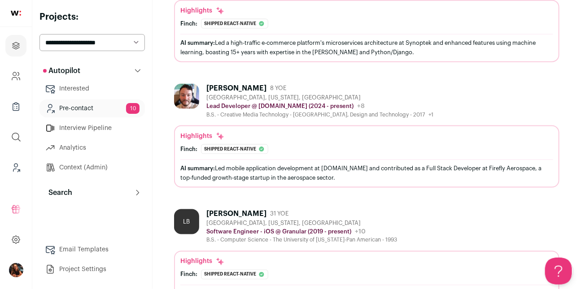
click at [221, 84] on div "[PERSON_NAME]" at bounding box center [236, 88] width 60 height 9
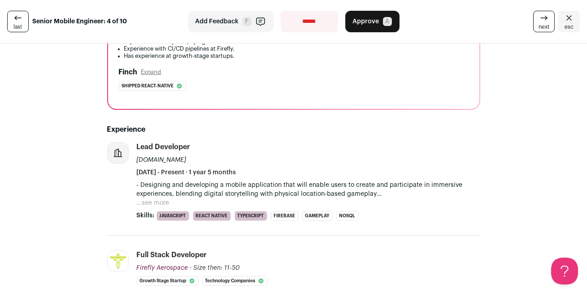
scroll to position [167, 0]
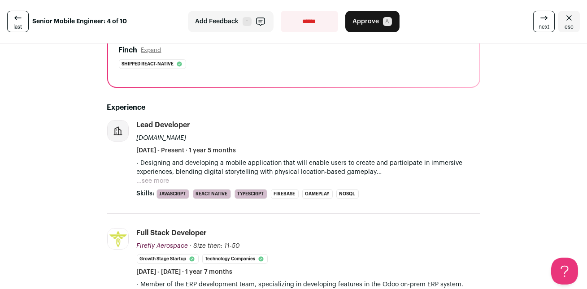
click at [156, 177] on button "...see more" at bounding box center [153, 181] width 33 height 9
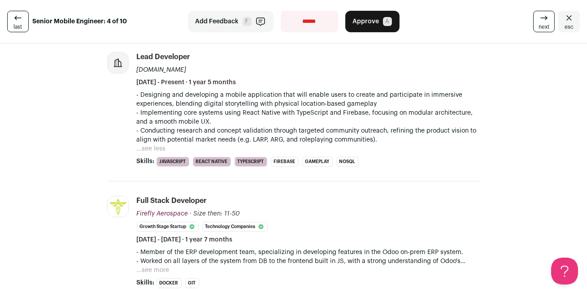
scroll to position [297, 0]
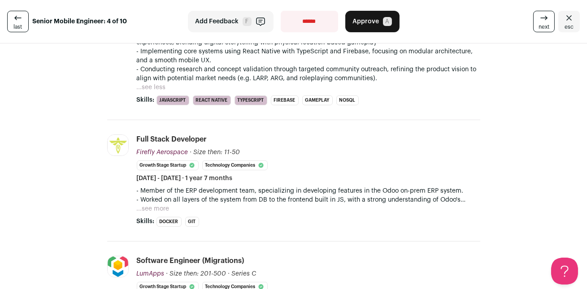
drag, startPoint x: 215, startPoint y: 178, endPoint x: 273, endPoint y: 178, distance: 57.9
click at [273, 178] on div "Full Stack Developer Firefly Aerospace Firefly Aerospace fireflyspace.com Add t…" at bounding box center [309, 159] width 344 height 48
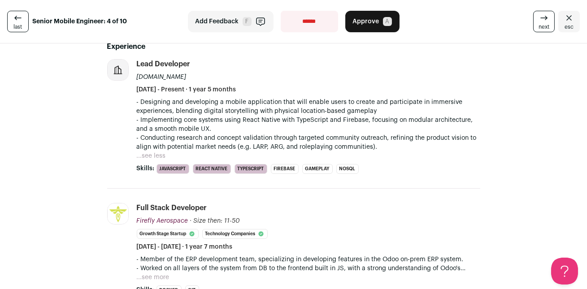
scroll to position [214, 0]
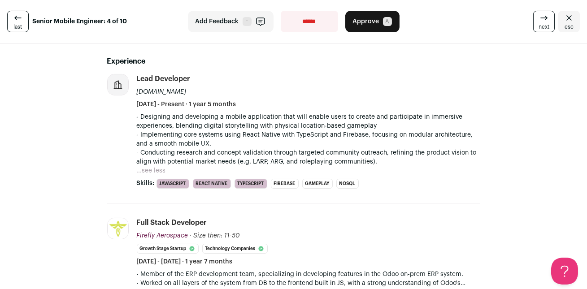
click at [155, 166] on p "- Conducting research and concept validation through targeted community outreac…" at bounding box center [309, 158] width 344 height 18
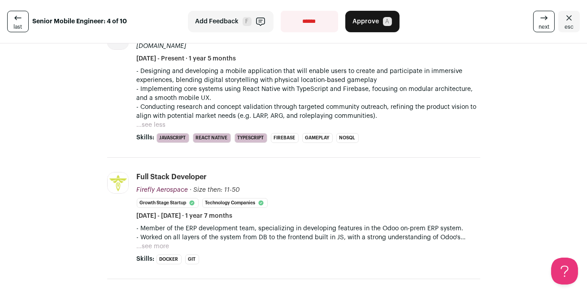
scroll to position [294, 0]
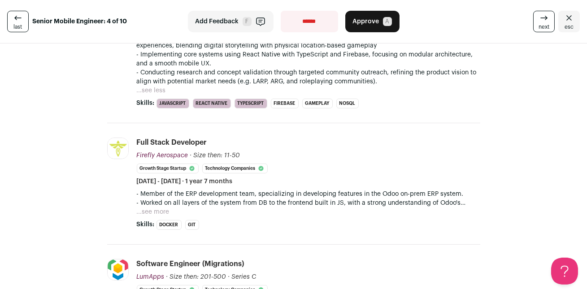
click at [146, 212] on button "...see more" at bounding box center [153, 212] width 33 height 9
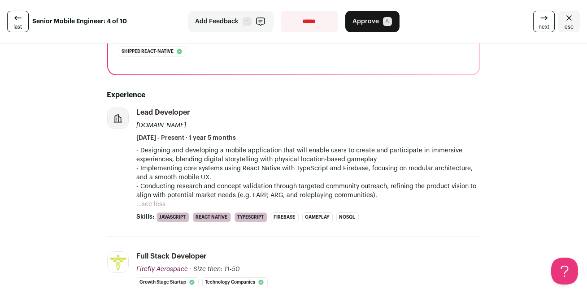
scroll to position [180, 0]
click at [564, 17] on icon "Close" at bounding box center [569, 18] width 11 height 11
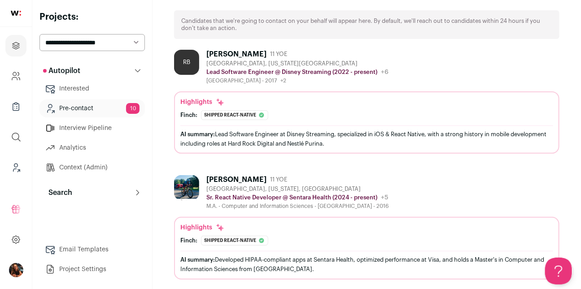
scroll to position [26, 0]
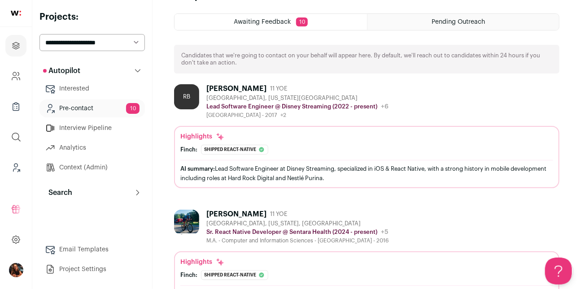
click at [227, 86] on div "[PERSON_NAME]" at bounding box center [236, 88] width 60 height 9
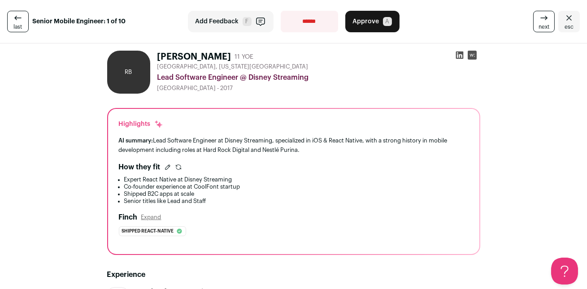
click at [567, 18] on icon "Close" at bounding box center [569, 17] width 5 height 5
click at [567, 17] on icon "Close" at bounding box center [569, 17] width 5 height 5
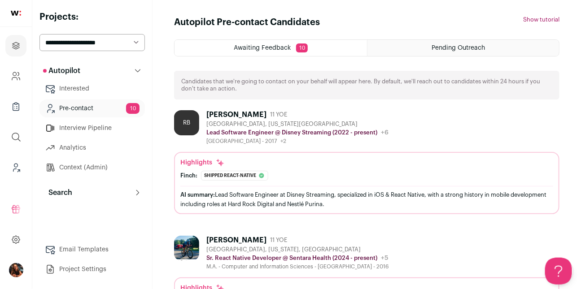
click at [74, 127] on link "Interview Pipeline" at bounding box center [91, 128] width 105 height 18
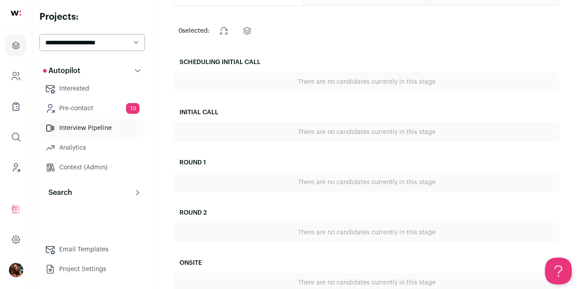
scroll to position [72, 0]
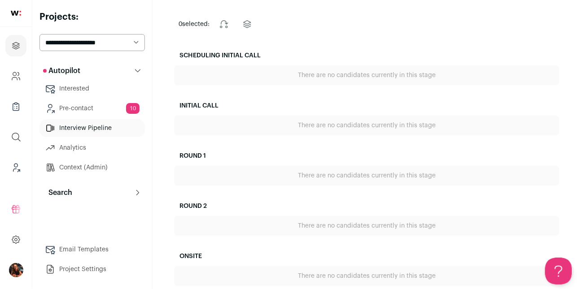
drag, startPoint x: 179, startPoint y: 107, endPoint x: 224, endPoint y: 107, distance: 45.3
click at [224, 107] on h2 "Initial Call" at bounding box center [366, 106] width 385 height 20
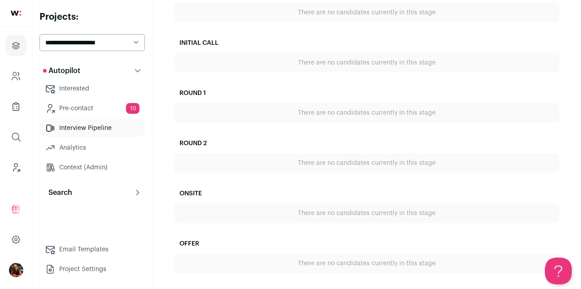
scroll to position [70, 0]
